Goal: Task Accomplishment & Management: Manage account settings

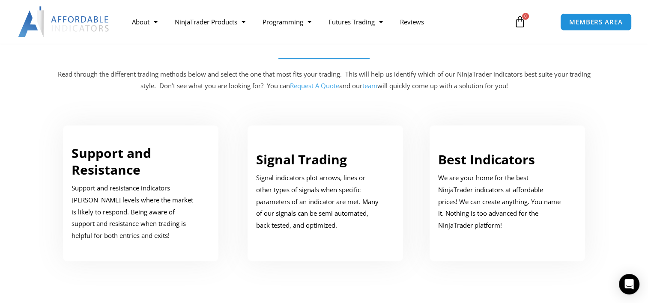
scroll to position [421, 0]
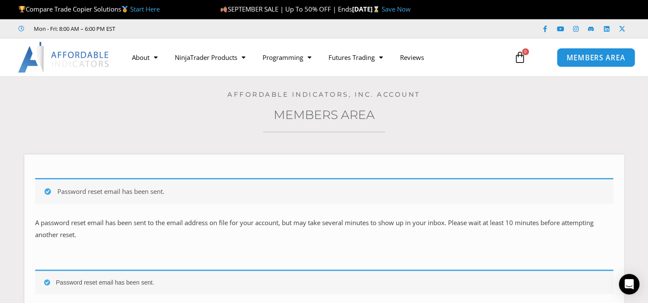
click at [587, 56] on span "MEMBERS AREA" at bounding box center [596, 57] width 59 height 7
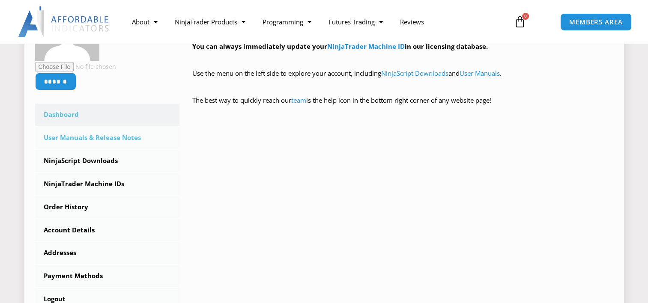
click at [83, 138] on link "User Manuals & Release Notes" at bounding box center [107, 138] width 145 height 22
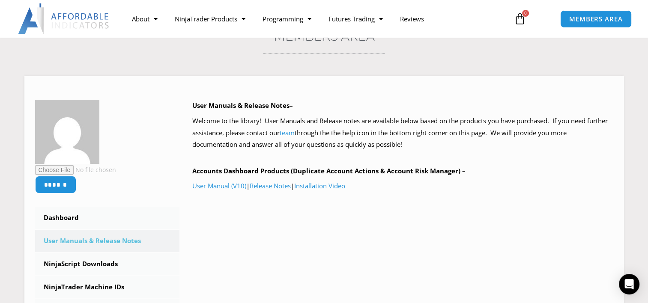
scroll to position [81, 0]
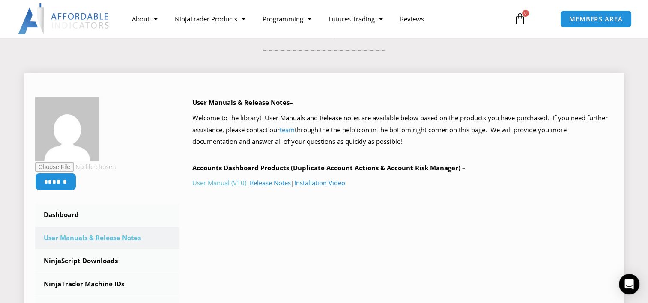
click at [211, 185] on link "User Manual (V10)" at bounding box center [219, 183] width 54 height 9
click at [327, 185] on link "Installation Video" at bounding box center [319, 183] width 51 height 9
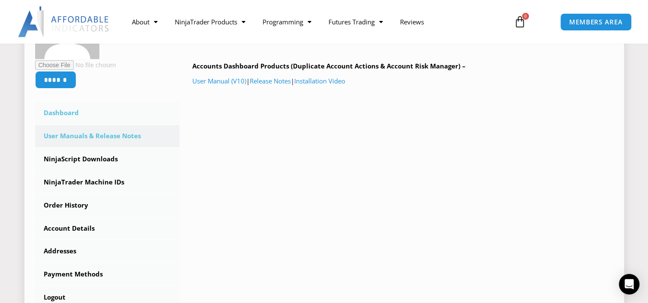
scroll to position [191, 0]
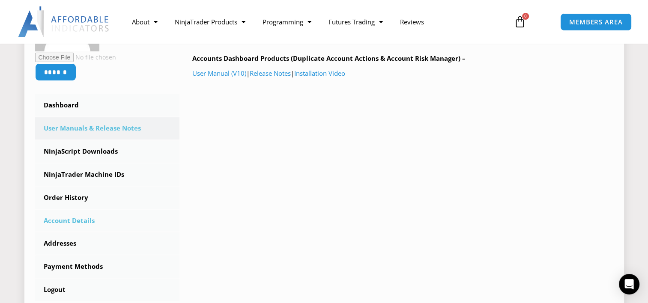
click at [82, 213] on link "Account Details" at bounding box center [107, 221] width 145 height 22
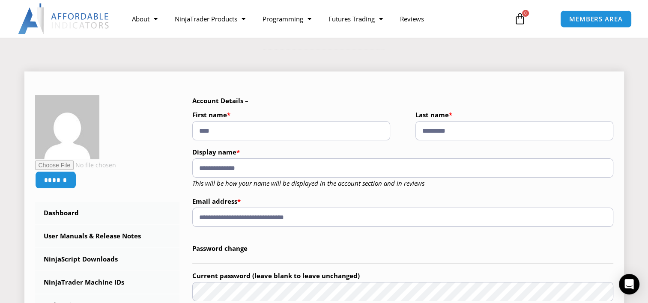
scroll to position [84, 0]
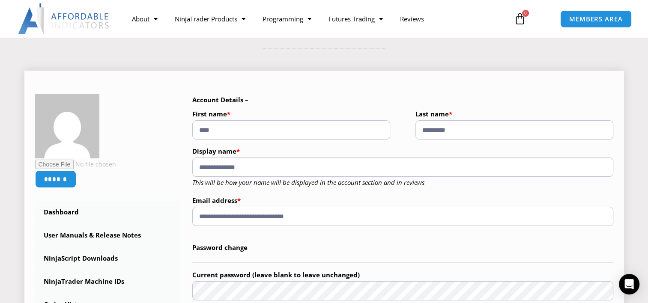
click at [306, 224] on input "**********" at bounding box center [402, 216] width 421 height 19
click at [70, 256] on link "NinjaScript Downloads" at bounding box center [107, 259] width 145 height 22
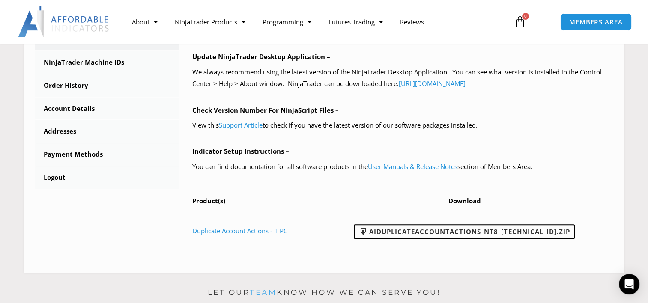
scroll to position [304, 0]
